Goal: Transaction & Acquisition: Purchase product/service

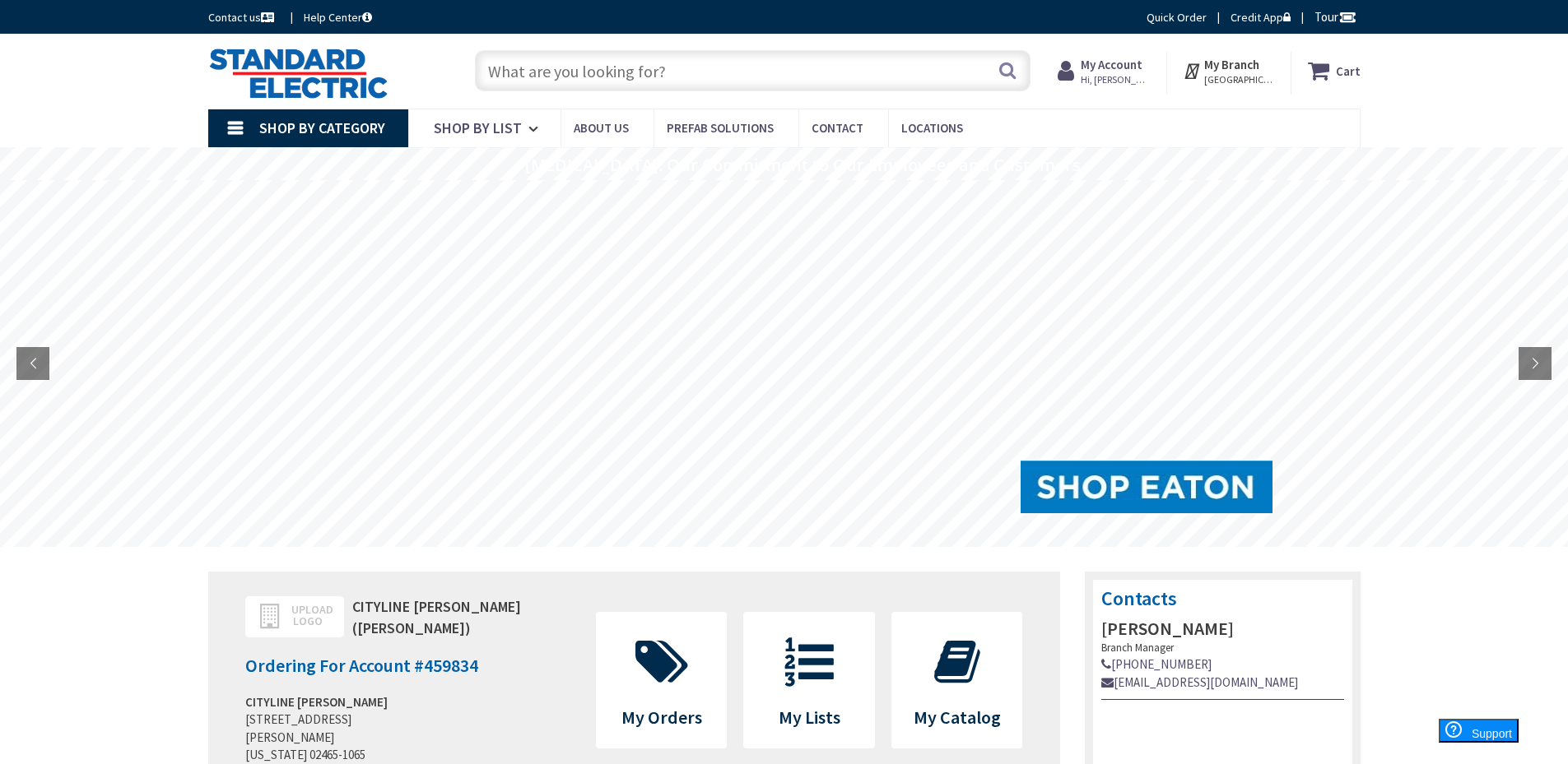
click at [923, 80] on input "text" at bounding box center [753, 70] width 556 height 41
type input "f"
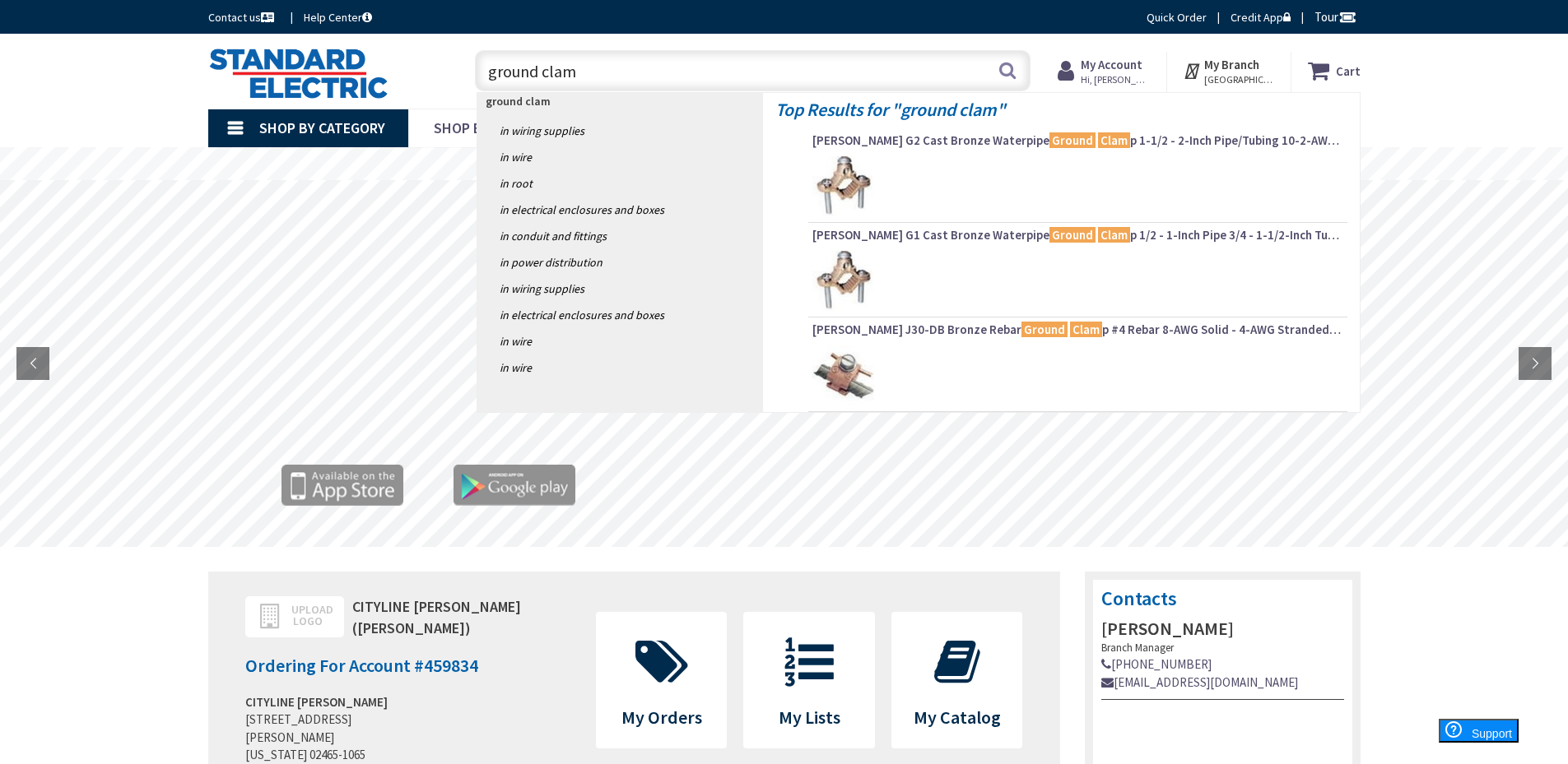
type input "ground clamp"
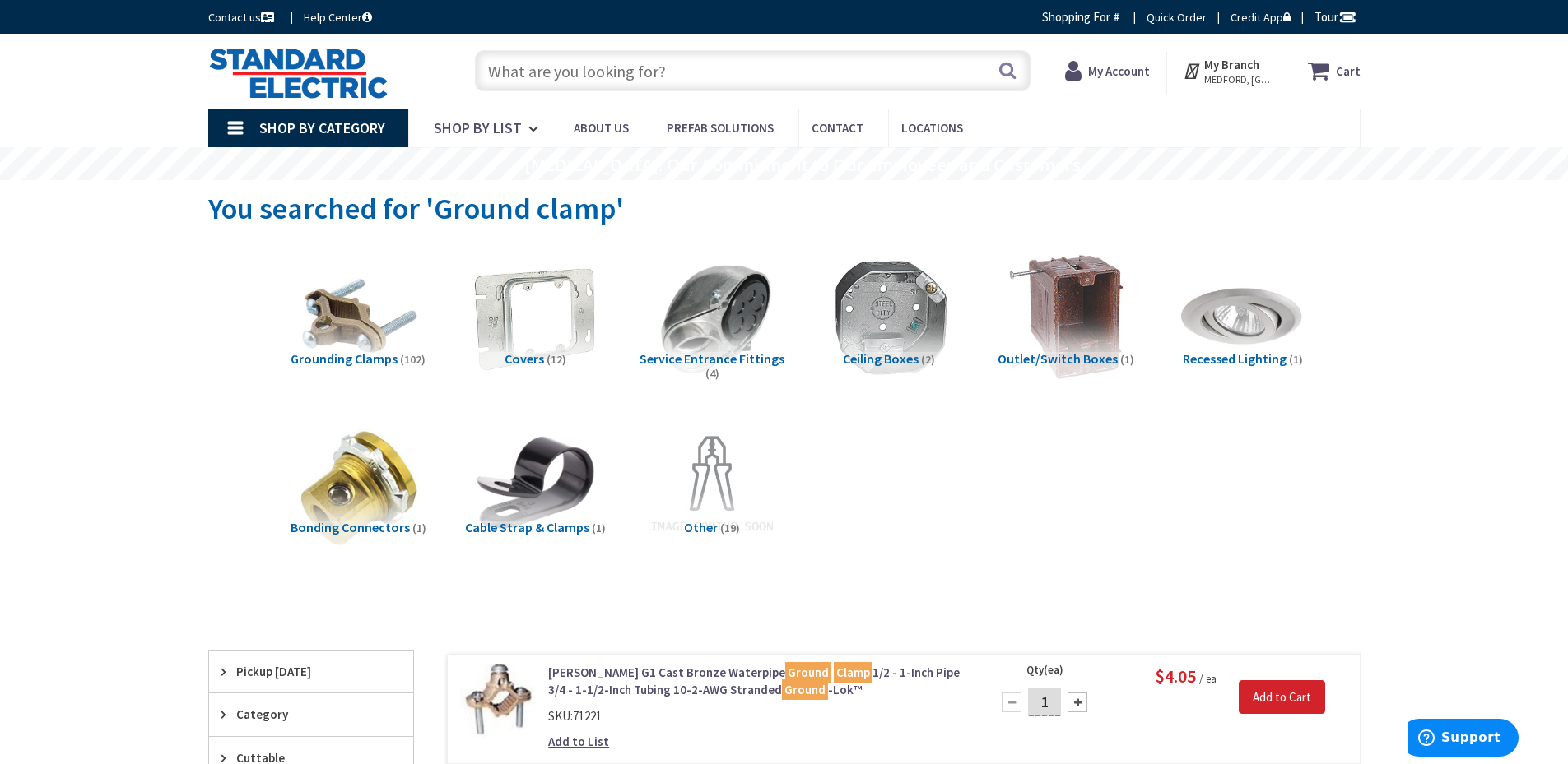
click at [313, 352] on span "Grounding Clamps" at bounding box center [344, 359] width 107 height 17
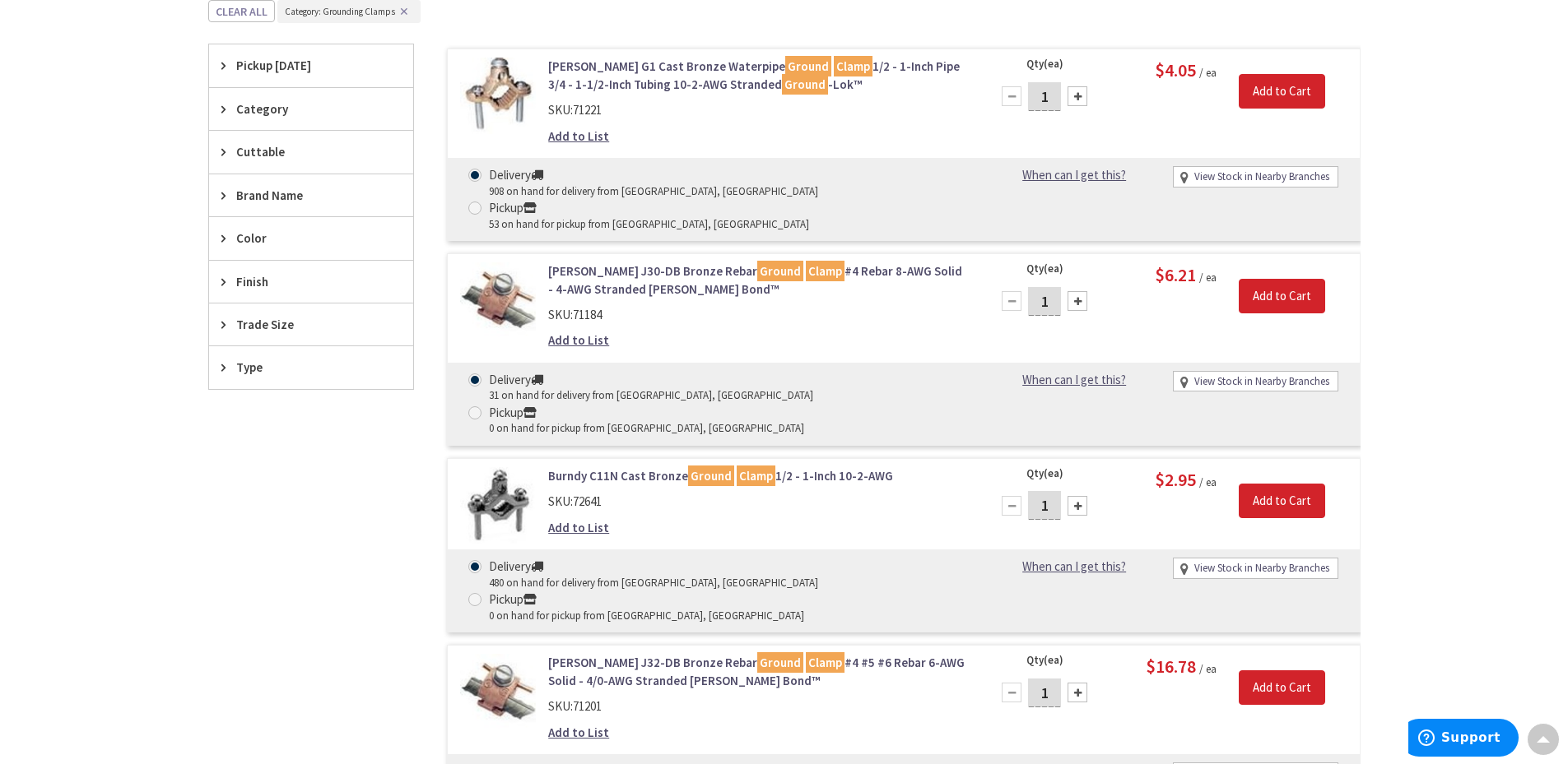
scroll to position [623, 0]
click at [245, 283] on span "Finish" at bounding box center [303, 282] width 134 height 17
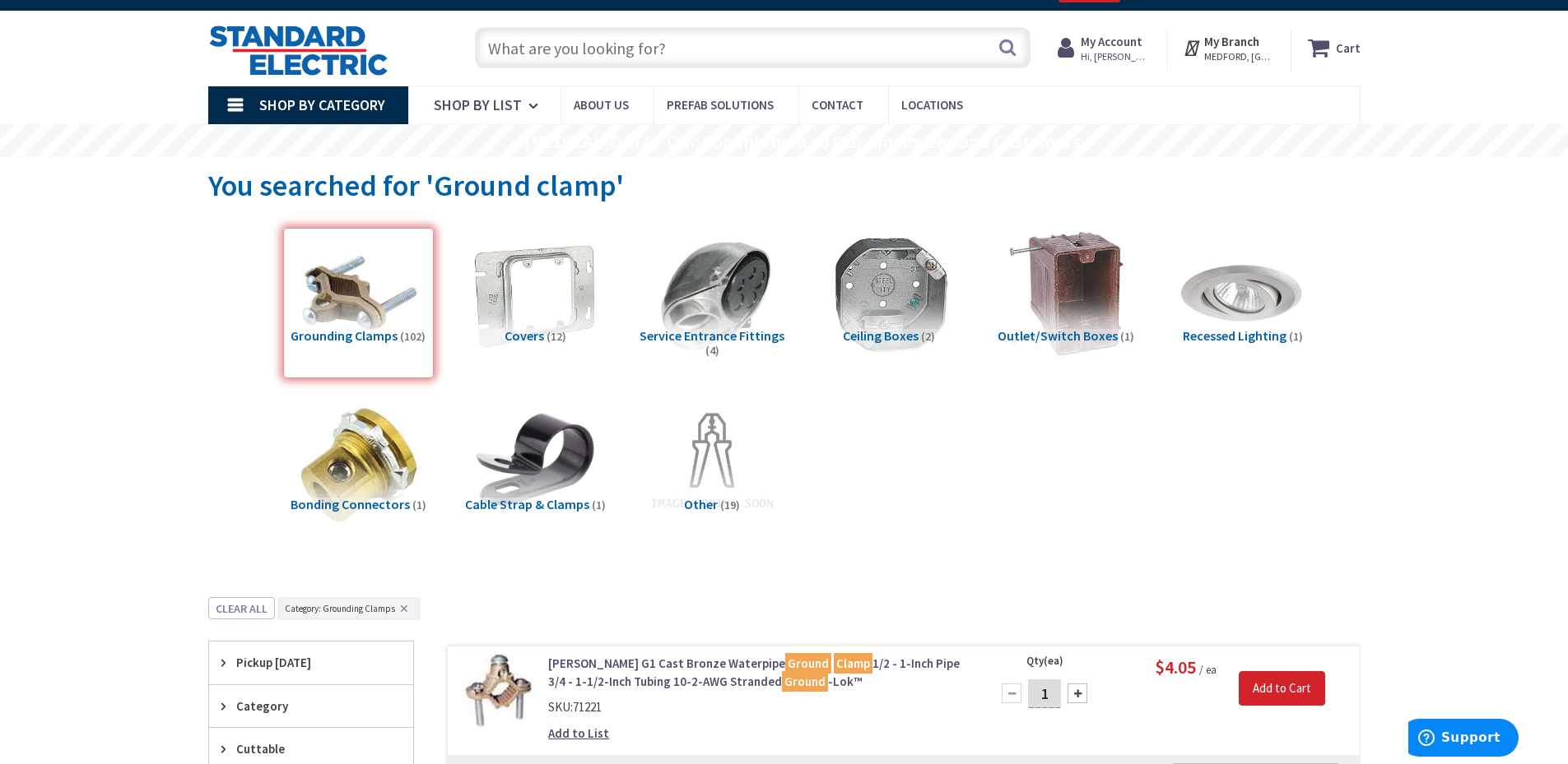
scroll to position [0, 0]
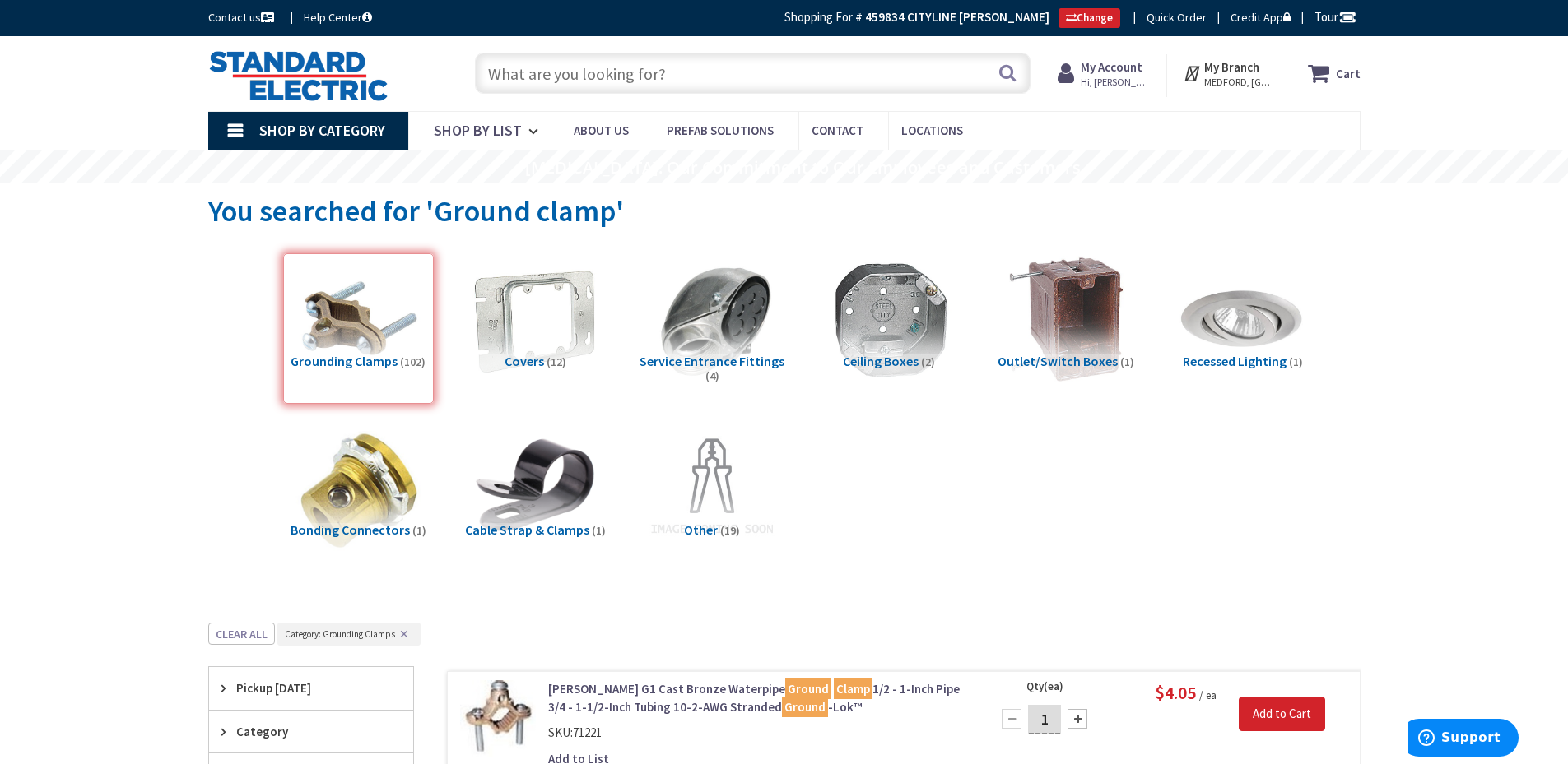
click at [912, 74] on input "text" at bounding box center [753, 73] width 556 height 41
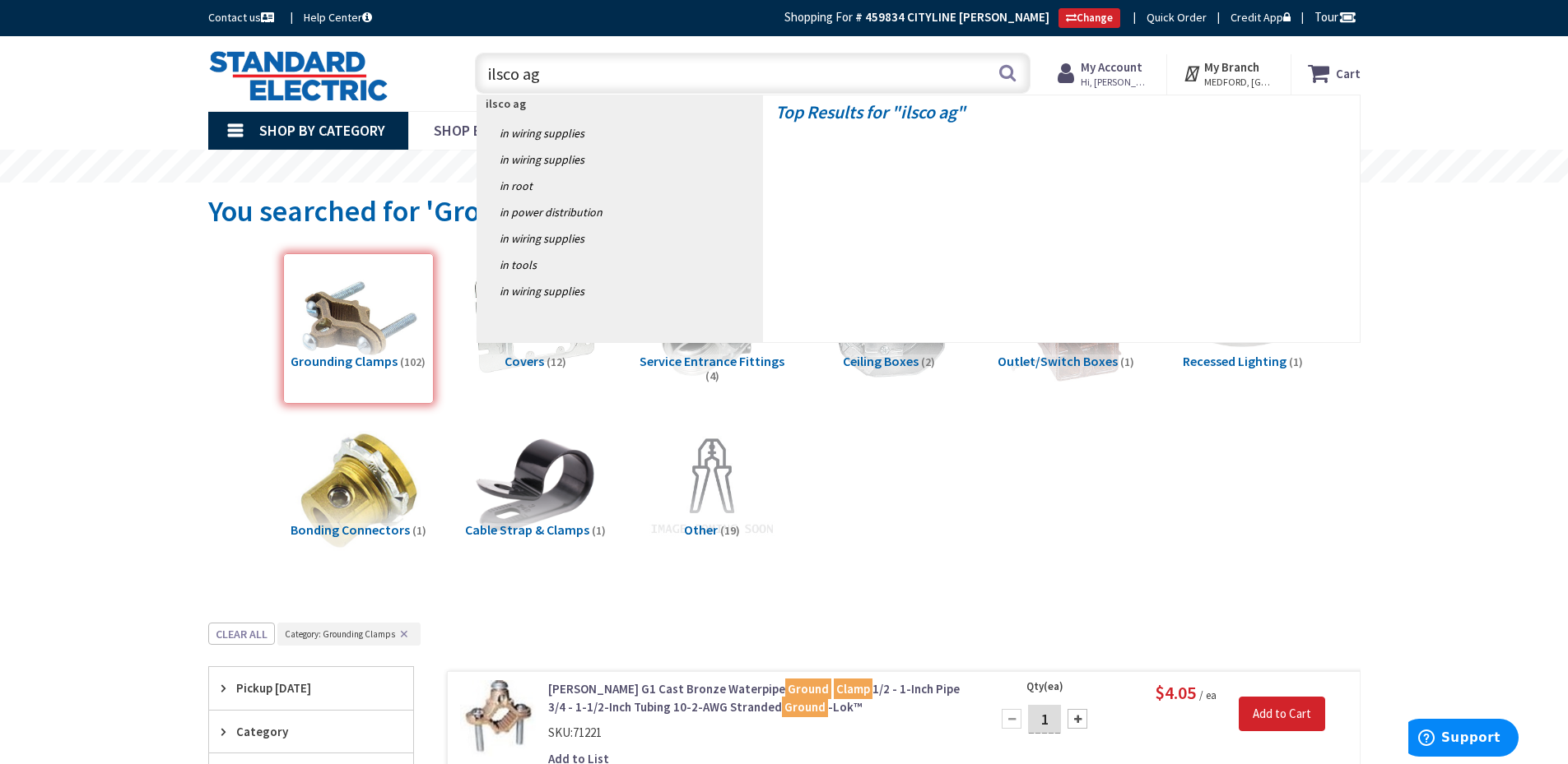
type input "ilsco agc"
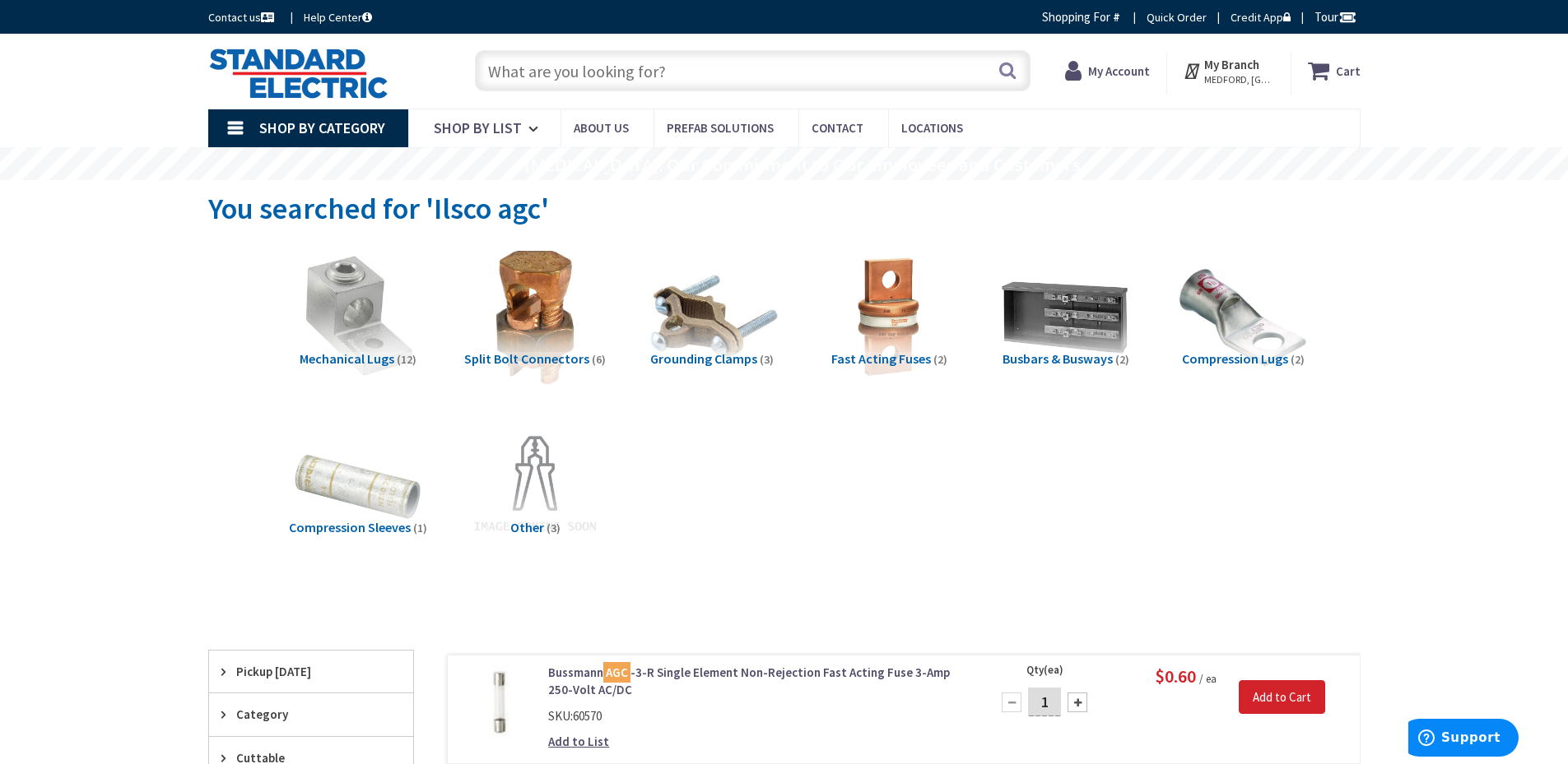
click at [718, 325] on img at bounding box center [712, 317] width 149 height 149
